Goal: Find specific page/section: Find specific page/section

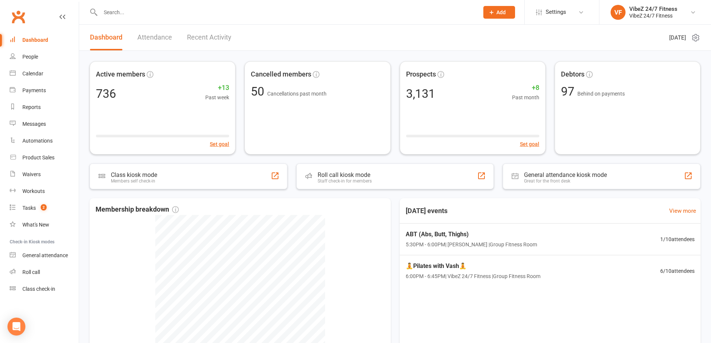
click at [431, 19] on div at bounding box center [282, 12] width 384 height 24
click at [431, 13] on input "text" at bounding box center [285, 12] width 375 height 10
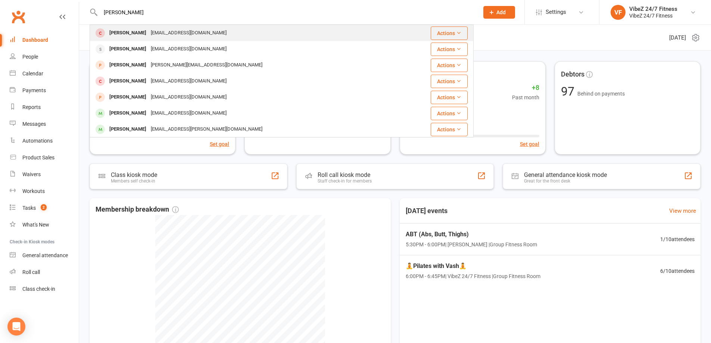
type input "[PERSON_NAME]"
click at [409, 33] on div "Actions" at bounding box center [438, 32] width 58 height 13
click at [256, 34] on div "[PERSON_NAME] [EMAIL_ADDRESS][DOMAIN_NAME]" at bounding box center [249, 32] width 318 height 15
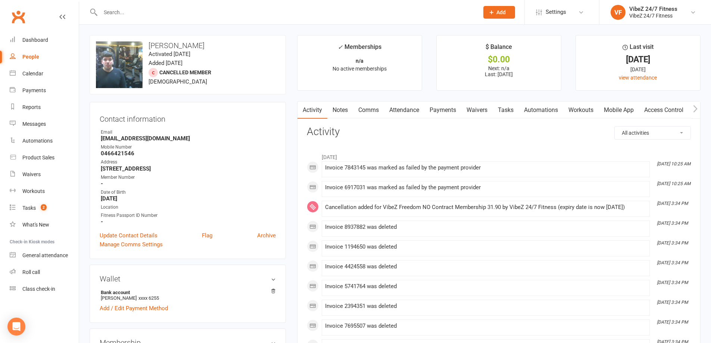
click at [451, 107] on link "Payments" at bounding box center [442, 109] width 37 height 17
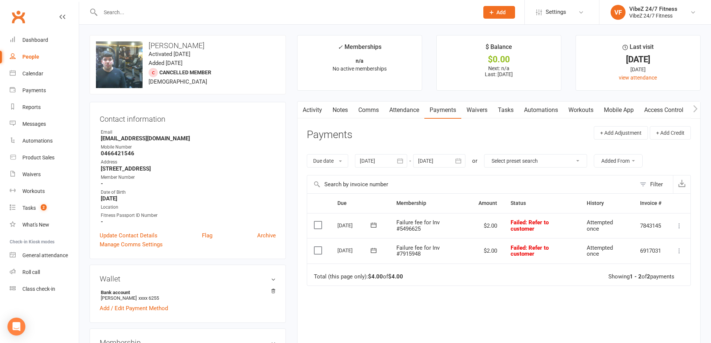
click at [303, 114] on button "button" at bounding box center [301, 109] width 9 height 17
click at [323, 112] on link "Activity" at bounding box center [312, 109] width 30 height 17
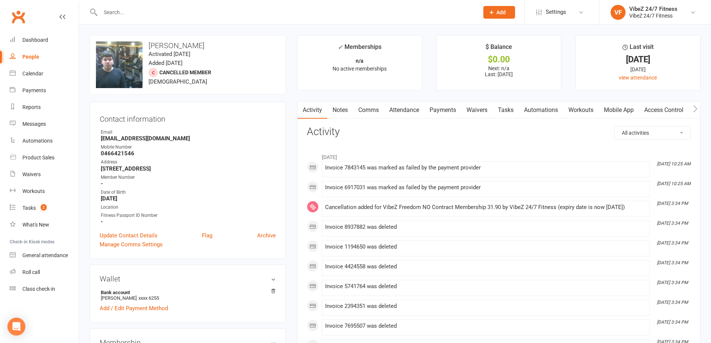
click at [436, 106] on link "Payments" at bounding box center [442, 109] width 37 height 17
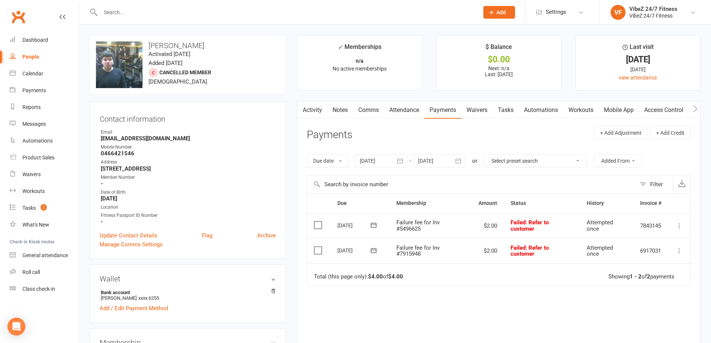
click at [334, 108] on link "Notes" at bounding box center [340, 109] width 26 height 17
